Goal: Task Accomplishment & Management: Manage account settings

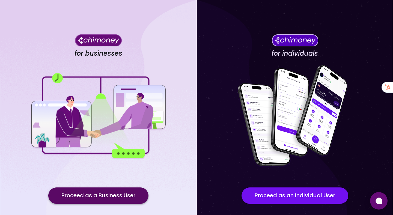
click at [90, 195] on button "Proceed as a Business User" at bounding box center [98, 195] width 100 height 16
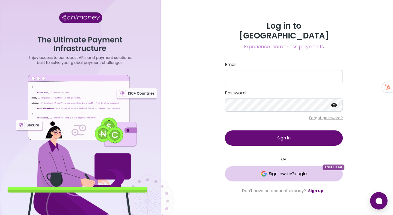
click at [256, 171] on span "Sign in with Google" at bounding box center [284, 174] width 96 height 7
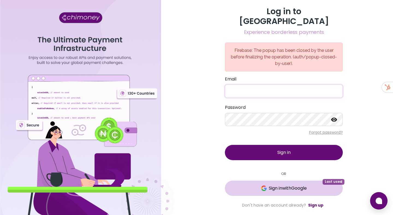
click at [266, 185] on span "Sign in with Google" at bounding box center [284, 188] width 96 height 7
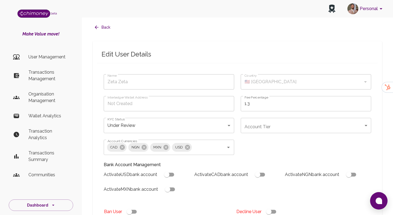
type input "Zeta Zeta"
type input "🇺🇸 United States"
type input "under_review"
checkbox input "true"
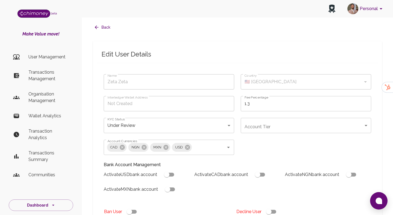
checkbox input "true"
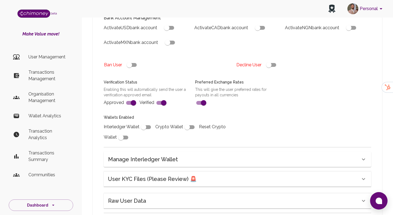
scroll to position [195, 0]
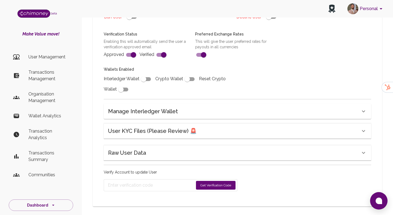
click at [145, 128] on h6 "User KYC Files (Please Review) 🚨" at bounding box center [152, 131] width 89 height 9
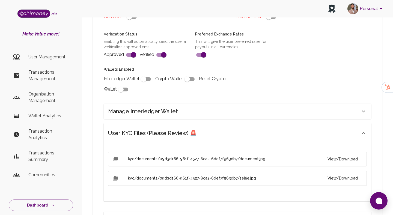
click at [340, 159] on button "View/Download" at bounding box center [342, 159] width 39 height 10
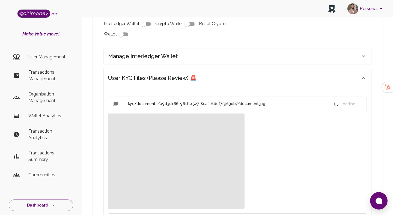
scroll to position [290, 0]
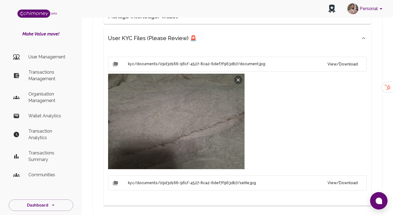
click at [344, 183] on button "View/Download" at bounding box center [342, 183] width 39 height 10
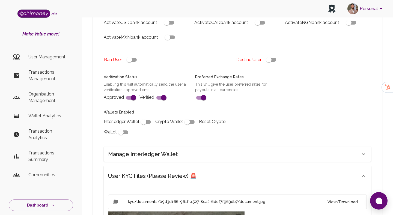
scroll to position [147, 0]
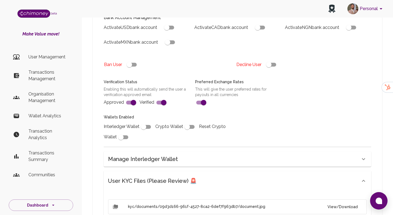
click at [273, 64] on input "checkbox" at bounding box center [268, 64] width 31 height 10
checkbox input "false"
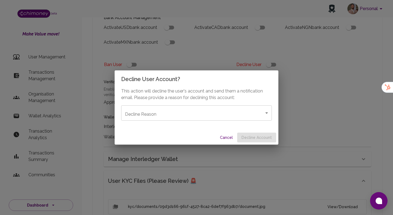
click at [193, 112] on body "Personal beta Make Value move! User Management Transactions Management Organisa…" at bounding box center [196, 193] width 393 height 681
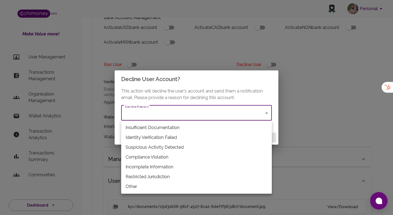
click at [150, 128] on li "Insufficient Documentation" at bounding box center [196, 128] width 151 height 10
type input "insufficient_documentation"
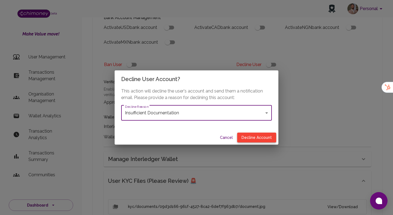
click at [248, 138] on button "Decline Account" at bounding box center [256, 138] width 39 height 10
type input "declined"
checkbox input "true"
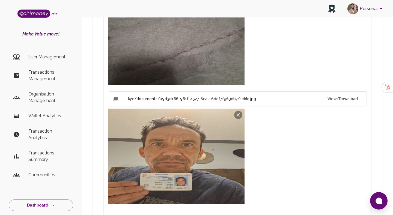
scroll to position [430, 0]
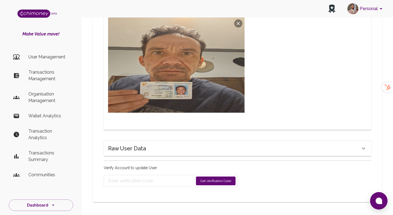
click at [217, 180] on button "Get Verification Code" at bounding box center [216, 181] width 40 height 9
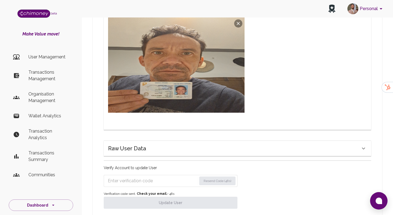
click at [171, 187] on div "Verify Account to update User Resend Code (48s) Verification code sent. Check y…" at bounding box center [171, 187] width 134 height 44
click at [173, 177] on input "Enter verification code" at bounding box center [152, 181] width 89 height 9
paste input "8642"
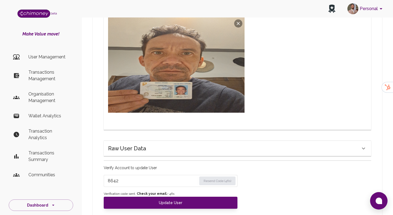
type input "8642"
click at [159, 190] on div "Verify Account to update User 8642 Resend Code (46s) Verification code sent. Ch…" at bounding box center [171, 187] width 134 height 44
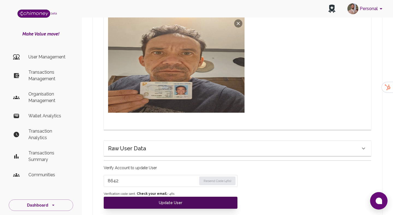
click at [161, 203] on button "Update User" at bounding box center [171, 203] width 134 height 12
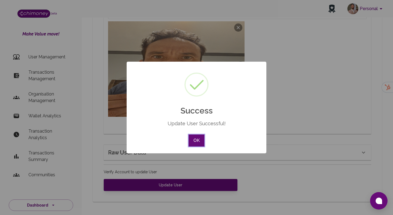
scroll to position [426, 0]
click at [195, 139] on button "OK" at bounding box center [197, 141] width 16 height 12
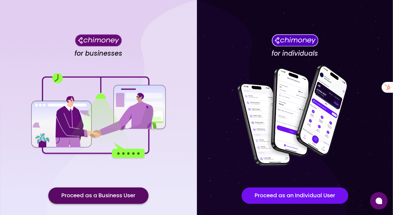
click at [128, 198] on button "Proceed as a Business User" at bounding box center [98, 195] width 100 height 16
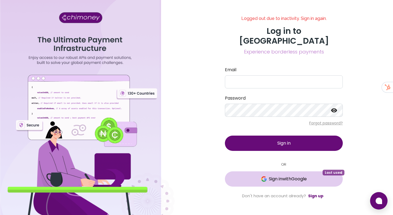
click at [254, 178] on button "Sign in with Google Last used" at bounding box center [284, 178] width 118 height 15
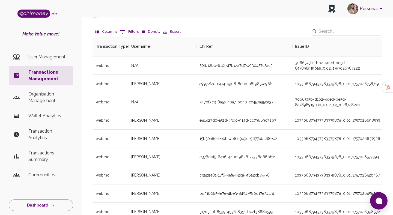
scroll to position [23, 0]
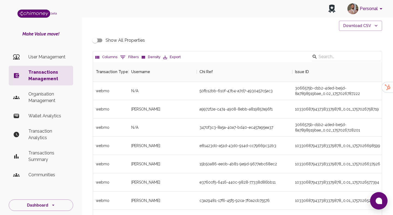
click at [122, 57] on icon "Show filters" at bounding box center [122, 57] width 5 height 3
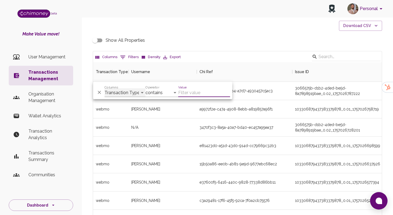
click at [120, 91] on select "Transaction Type Username Chi Ref Issue ID Value Amount Currency Fee ($) FX Rat…" at bounding box center [125, 92] width 41 height 9
select select "chiRef"
click at [105, 88] on select "Transaction Type Username Chi Ref Issue ID Value Amount Currency Fee ($) FX Rat…" at bounding box center [125, 92] width 41 height 9
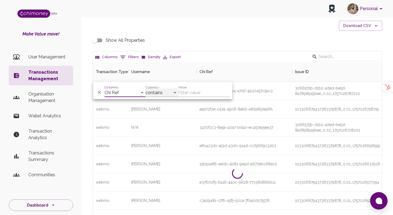
click at [162, 95] on select "contains equals starts with ends with is empty is not empty is any of" at bounding box center [161, 92] width 33 height 9
select select "equals"
click at [145, 88] on select "contains equals starts with ends with is empty is not empty is any of" at bounding box center [161, 92] width 33 height 9
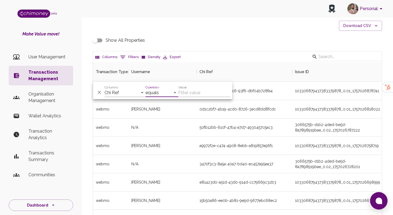
click at [208, 91] on input "Value" at bounding box center [204, 92] width 52 height 9
paste input "cd687f32-1b9d-4c37-bca6-b744dd754056"
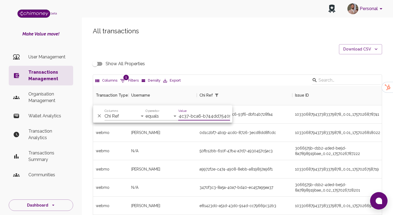
scroll to position [38, 289]
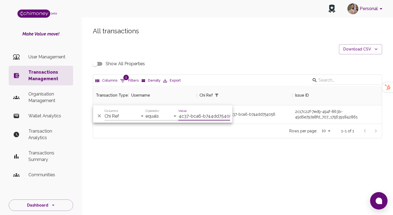
type input "cd687f32-1b9d-4c37-bca6-b744dd754056"
click at [225, 69] on div "All transactions Download CSV Show All Properties Columns 1 Filters Density Exp…" at bounding box center [237, 83] width 302 height 112
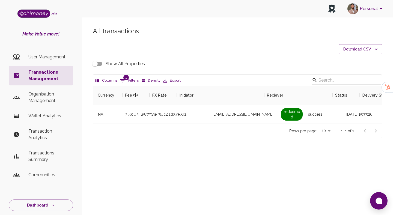
scroll to position [0, 489]
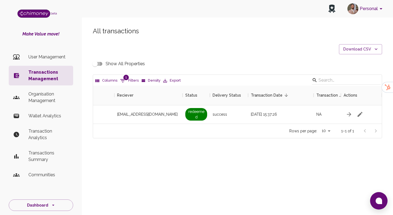
click at [96, 63] on input "Show All Properties" at bounding box center [94, 64] width 31 height 10
checkbox input "true"
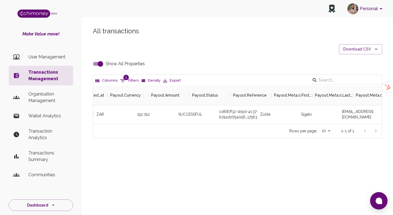
scroll to position [0, 1607]
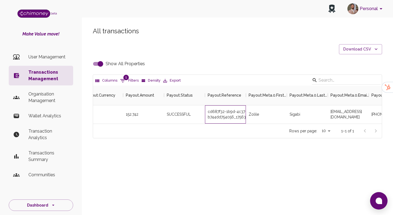
click at [226, 114] on div "cd687f32-1b9d-4c37-bca6-b744dd754056_17563929797_RETRY_1" at bounding box center [225, 114] width 41 height 18
copy div "cd687f32-1b9d-4c37-bca6-b744dd754056_17563929797_RETRY_1"
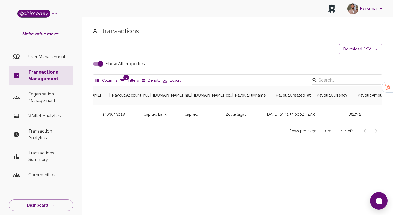
scroll to position [0, 1375]
click at [253, 116] on div "Zolile Sigabi" at bounding box center [252, 114] width 41 height 18
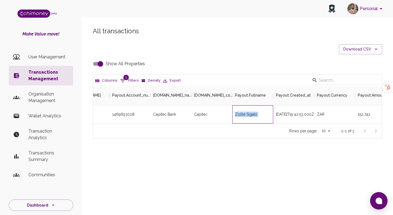
copy div "Zolile Sigabi"
click at [133, 82] on button "1 Filters" at bounding box center [129, 80] width 21 height 9
select select "chiRef"
select select "equals"
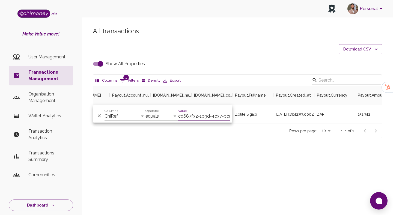
scroll to position [0, 33]
click at [114, 116] on select "Id Chimoney Issuer IssueID EnabledToRedeem InitiatedBy PersonalizedMessage Sche…" at bounding box center [125, 116] width 41 height 9
click at [109, 64] on span "Show All Properties" at bounding box center [125, 64] width 39 height 7
click at [109, 64] on input "Show All Properties" at bounding box center [100, 64] width 31 height 10
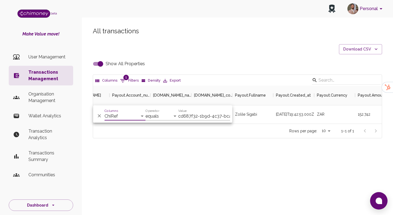
checkbox input "false"
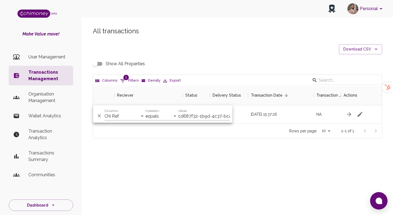
scroll to position [0, 475]
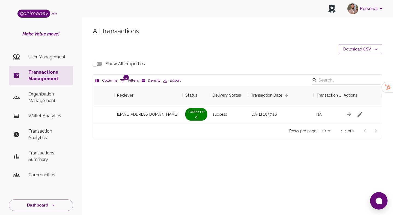
click at [130, 83] on button "1 Filters" at bounding box center [129, 80] width 21 height 9
select select "chiRef"
select select "equals"
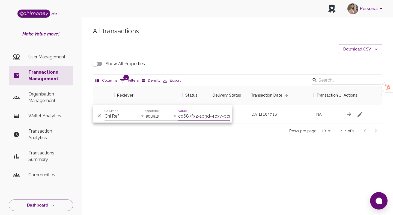
scroll to position [0, 33]
click at [124, 114] on select "Transaction Type Username Chi Ref Issue ID Value Amount Currency Fee ($) FX Rat…" at bounding box center [125, 116] width 41 height 9
select select "email"
click at [105, 112] on select "Transaction Type Username Chi Ref Issue ID Value Amount Currency Fee ($) FX Rat…" at bounding box center [125, 116] width 41 height 9
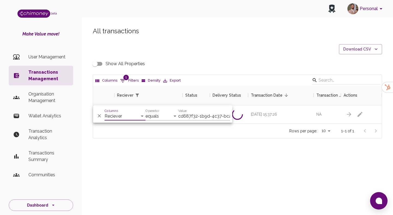
click at [195, 118] on input "cd687f32-1b9d-4c37-bca6-b744dd754056" at bounding box center [204, 116] width 52 height 9
paste input "789a77cf-e255-44c8-9d0b-a8ec4bfdf882"
type input "789a77cf-e255-44c8-9d0b-a8ec4bfdf882"
click at [118, 119] on select "Transaction Type Username Chi Ref Issue ID Value Amount Currency Fee ($) FX Rat…" at bounding box center [125, 116] width 41 height 9
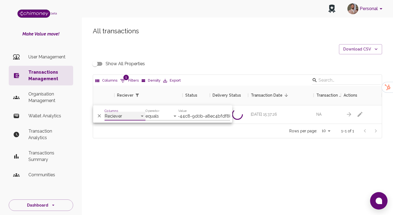
scroll to position [0, 0]
select select "chiRef"
click at [105, 112] on select "Transaction Type Username Chi Ref Issue ID Value Amount Currency Fee ($) FX Rat…" at bounding box center [125, 116] width 41 height 9
click at [168, 148] on div "All transactions Download CSV Show All Properties Columns 1 Filters Density Exp…" at bounding box center [237, 92] width 311 height 156
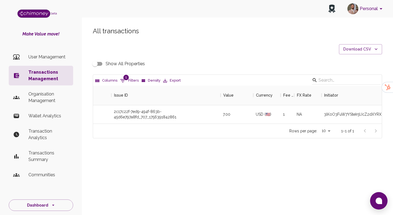
scroll to position [0, 181]
click at [100, 67] on input "Show All Properties" at bounding box center [94, 64] width 31 height 10
checkbox input "true"
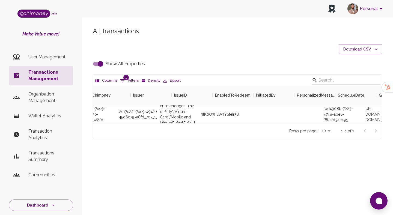
scroll to position [0, 0]
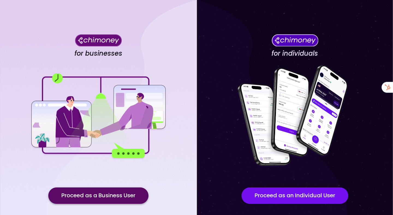
click at [113, 195] on button "Proceed as a Business User" at bounding box center [98, 195] width 100 height 16
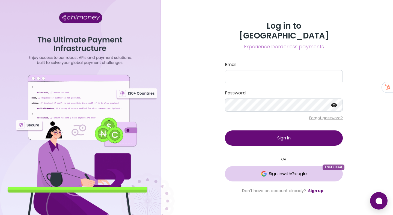
click at [238, 171] on span "Sign in with Google" at bounding box center [284, 174] width 96 height 7
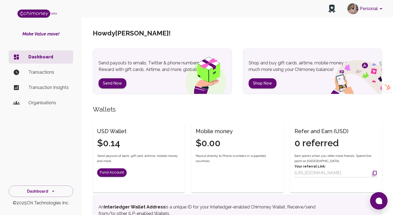
click at [362, 7] on button "Personal" at bounding box center [365, 9] width 41 height 14
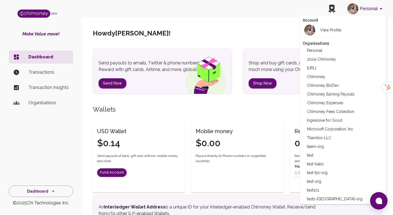
click at [334, 104] on li "Chimoney Expenses" at bounding box center [343, 103] width 81 height 9
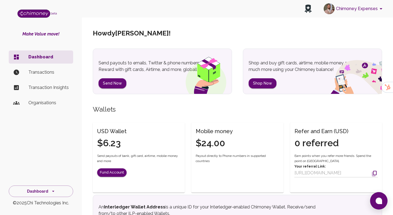
click at [61, 72] on p "Transactions" at bounding box center [48, 72] width 40 height 7
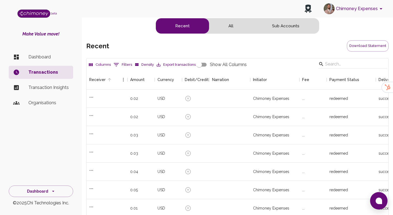
scroll to position [203, 302]
click at [361, 46] on button "Download Statement" at bounding box center [368, 45] width 42 height 11
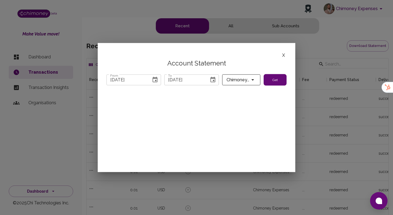
click at [212, 80] on icon "Choose date, selected date is Sep 4, 2025" at bounding box center [213, 79] width 7 height 7
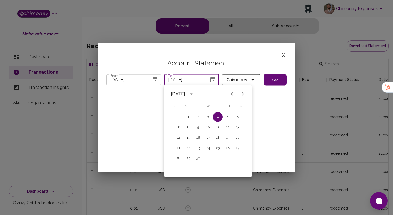
click at [232, 96] on icon "Previous month" at bounding box center [232, 94] width 7 height 7
click at [175, 170] on button "31" at bounding box center [179, 169] width 10 height 10
type input "[DATE]"
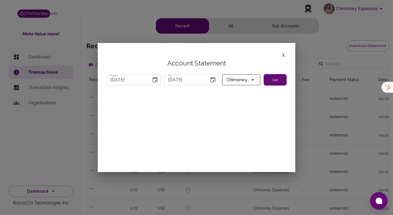
click at [153, 84] on button "Choose date, selected date is Jul 31, 2025" at bounding box center [155, 79] width 11 height 11
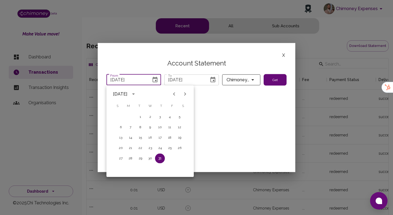
click at [188, 91] on button "Next month" at bounding box center [185, 94] width 11 height 11
click at [170, 115] on button "1" at bounding box center [170, 117] width 10 height 10
type input "[DATE]"
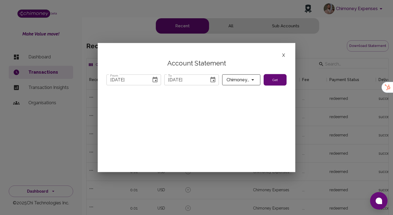
click at [272, 75] on button "Get" at bounding box center [275, 79] width 23 height 11
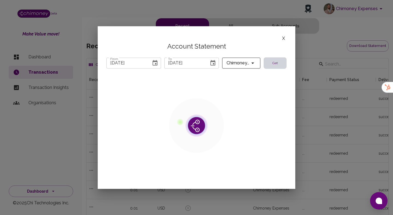
click at [253, 62] on icon "account of current user" at bounding box center [252, 63] width 7 height 7
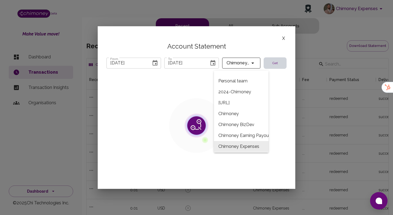
click at [291, 93] on div at bounding box center [196, 107] width 393 height 215
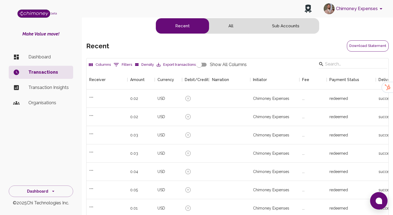
scroll to position [203, 302]
click at [361, 46] on button "Download Statement" at bounding box center [368, 45] width 42 height 11
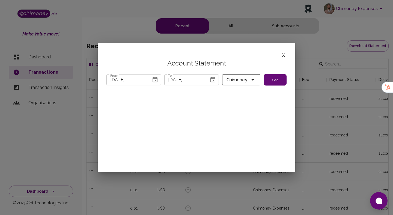
click at [160, 78] on button "Choose date, selected date is Jul 31, 2025" at bounding box center [155, 79] width 11 height 11
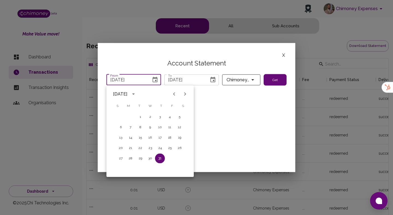
click at [173, 94] on icon "Previous month" at bounding box center [174, 94] width 2 height 3
click at [188, 92] on icon "Next month" at bounding box center [185, 94] width 7 height 7
click at [171, 117] on button "1" at bounding box center [170, 117] width 10 height 10
type input "[DATE]"
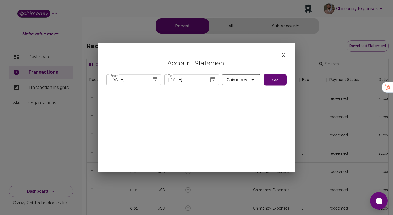
click at [215, 78] on icon "Choose date, selected date is Sep 4, 2025" at bounding box center [212, 79] width 5 height 5
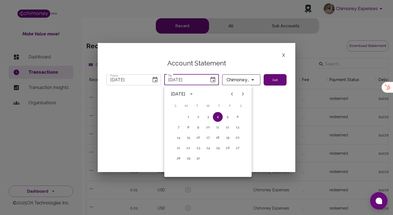
click at [232, 92] on icon "Previous month" at bounding box center [232, 94] width 7 height 7
click at [182, 168] on button "31" at bounding box center [179, 169] width 10 height 10
type input "[DATE]"
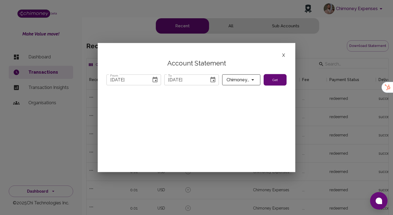
click at [271, 78] on button "Get" at bounding box center [275, 79] width 23 height 11
